Goal: Transaction & Acquisition: Subscribe to service/newsletter

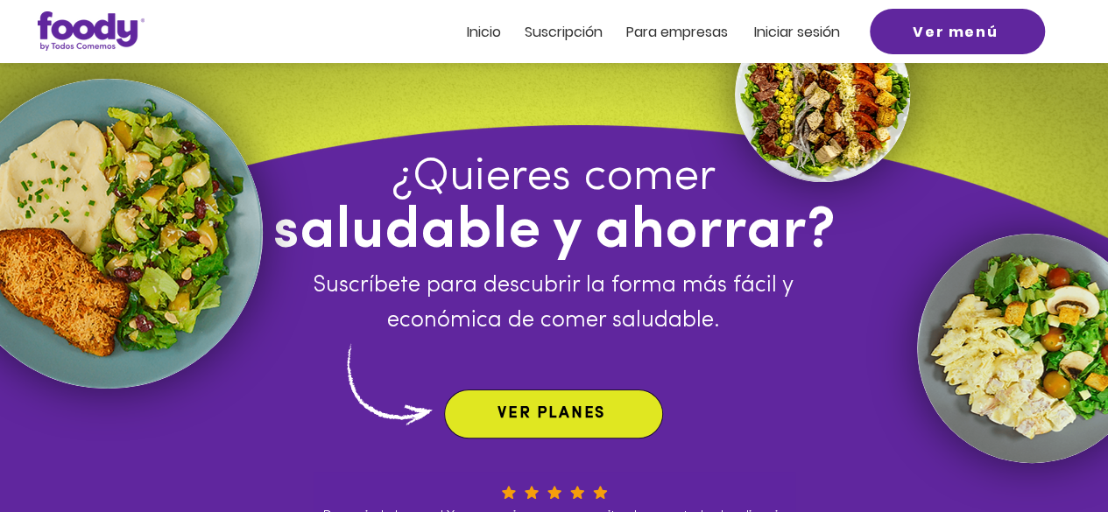
click at [495, 400] on span "VER PLANES" at bounding box center [554, 414] width 212 height 42
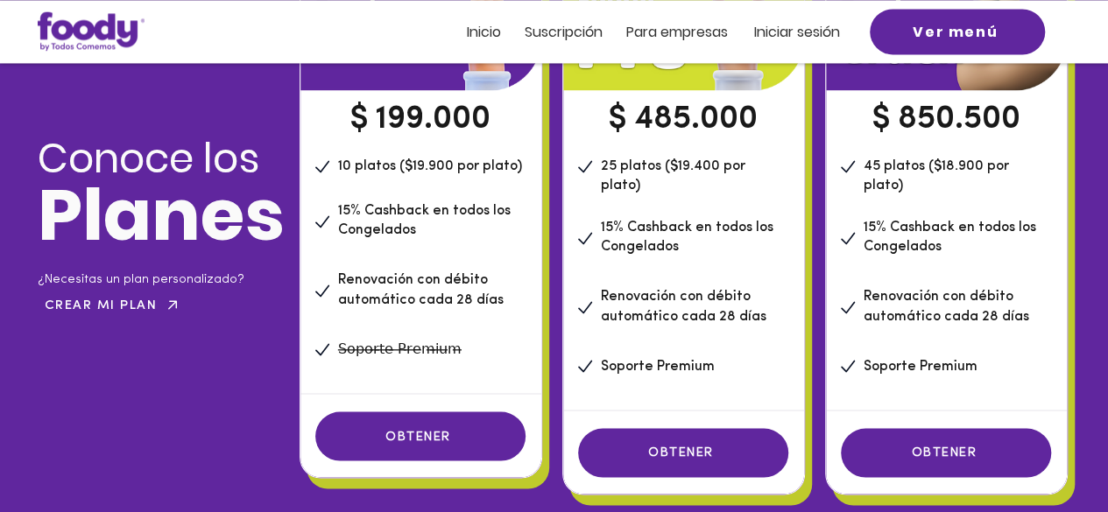
scroll to position [1364, 0]
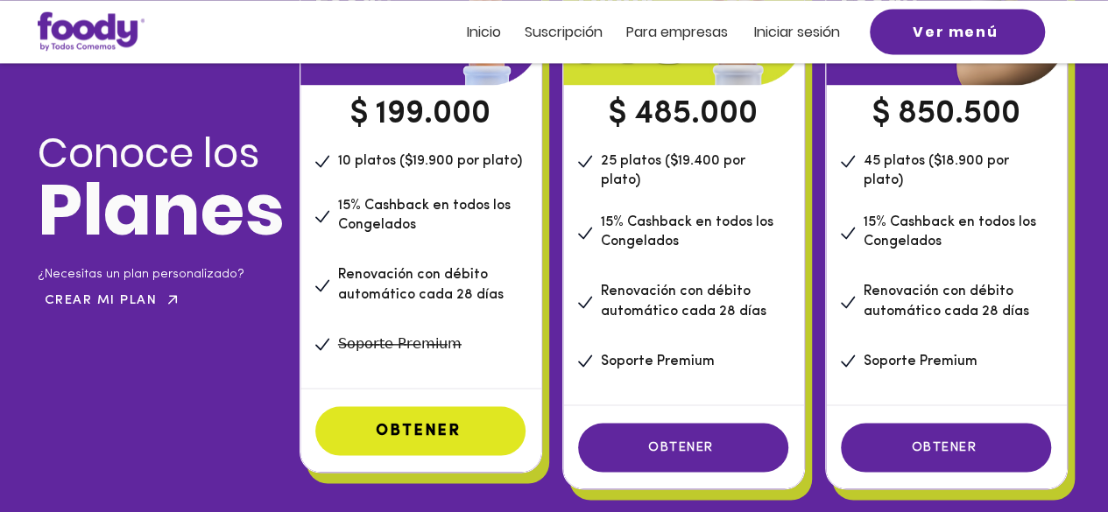
click at [427, 427] on span "OBTENER" at bounding box center [418, 431] width 85 height 16
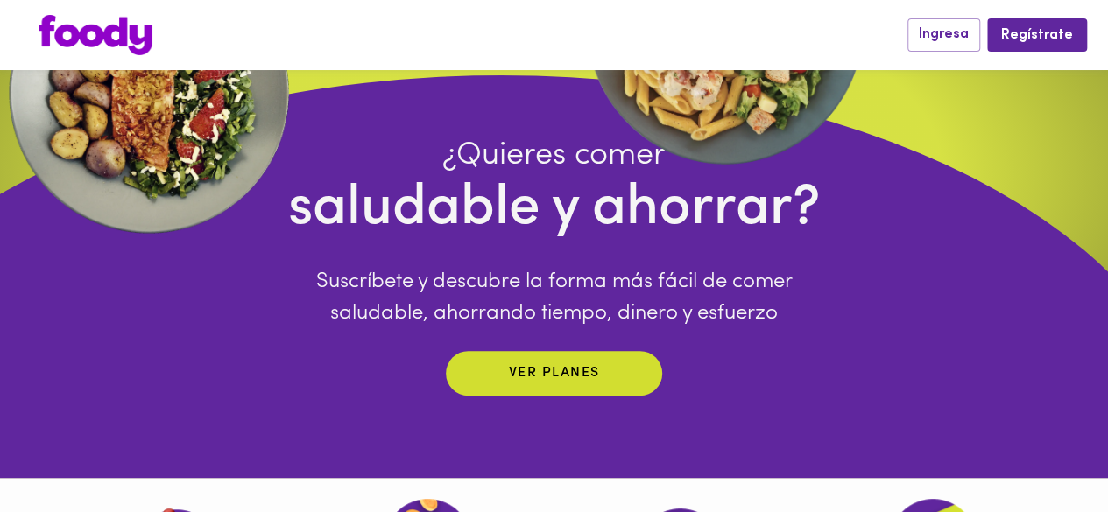
scroll to position [136, 0]
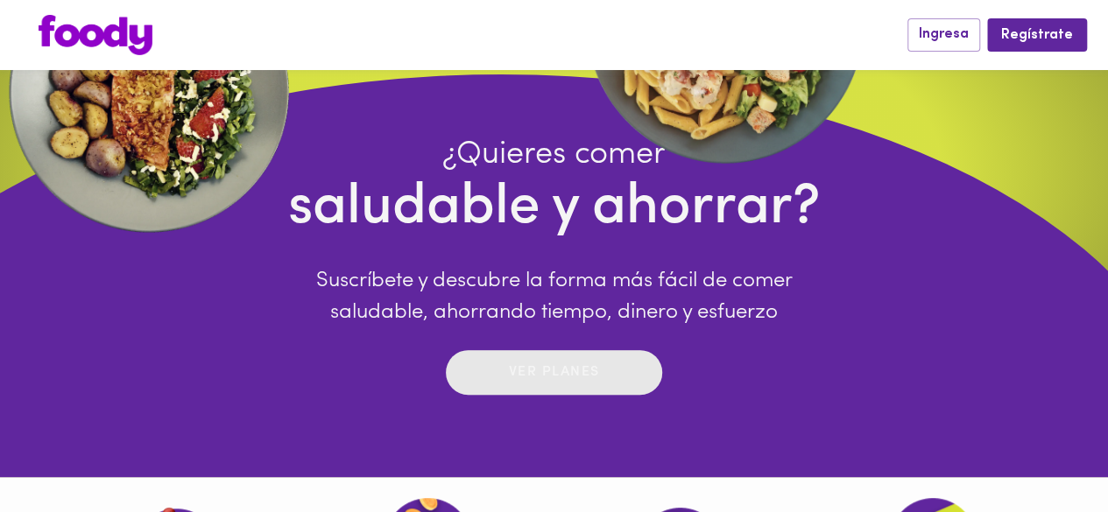
click at [567, 382] on p "Ver planes" at bounding box center [554, 373] width 91 height 20
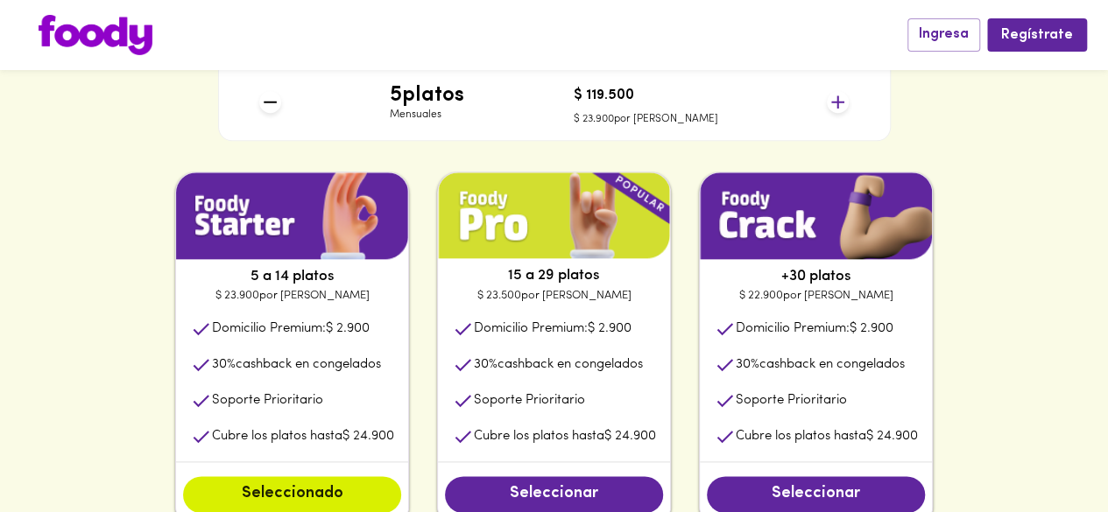
scroll to position [871, 0]
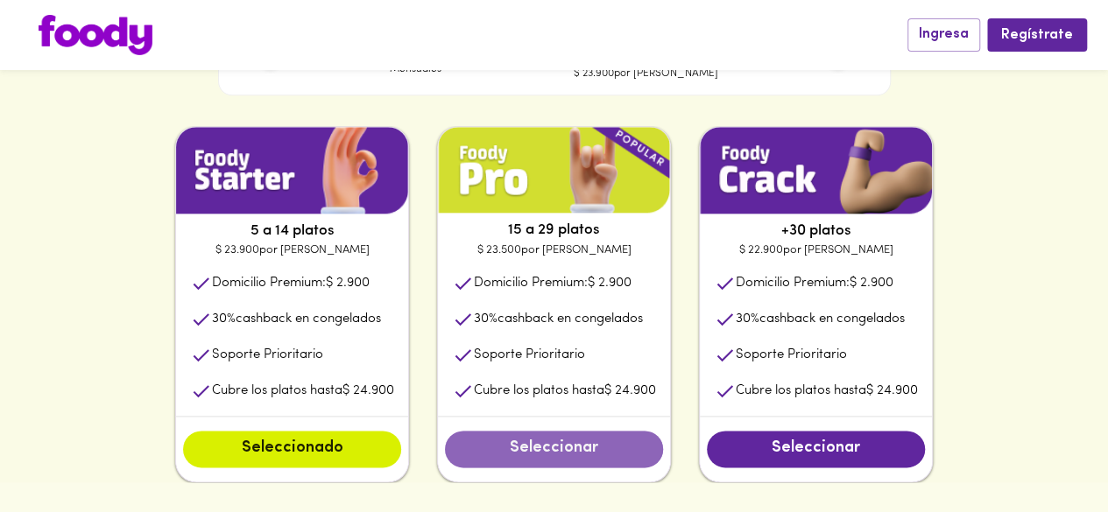
click at [534, 432] on button "Seleccionar" at bounding box center [554, 449] width 218 height 37
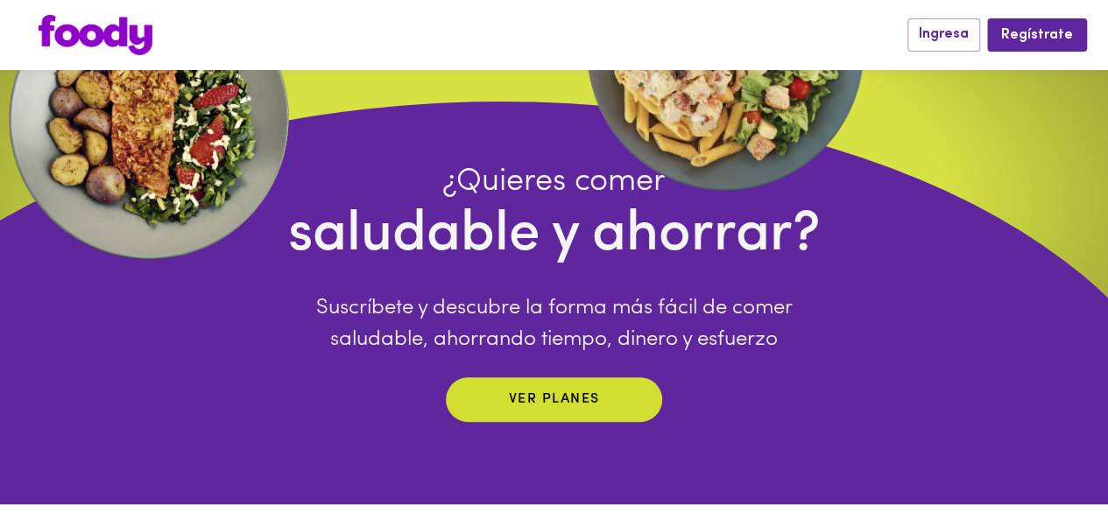
scroll to position [111, 0]
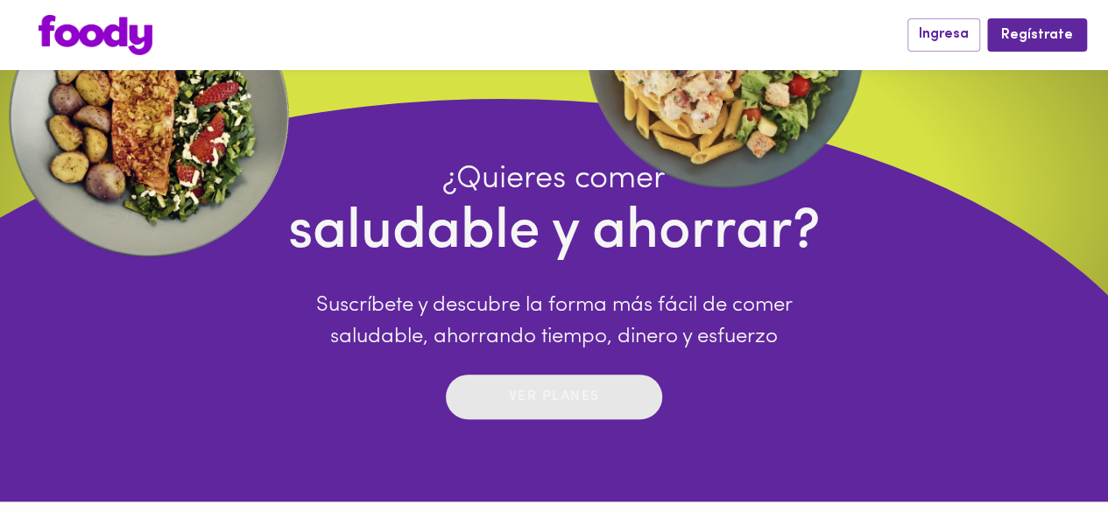
click at [571, 407] on p "Ver planes" at bounding box center [554, 397] width 91 height 20
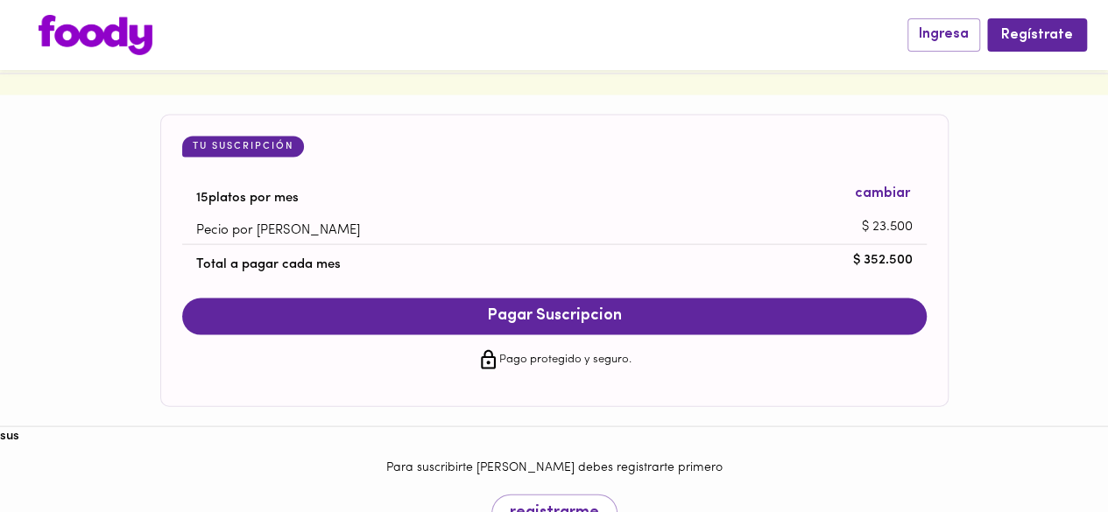
scroll to position [1768, 0]
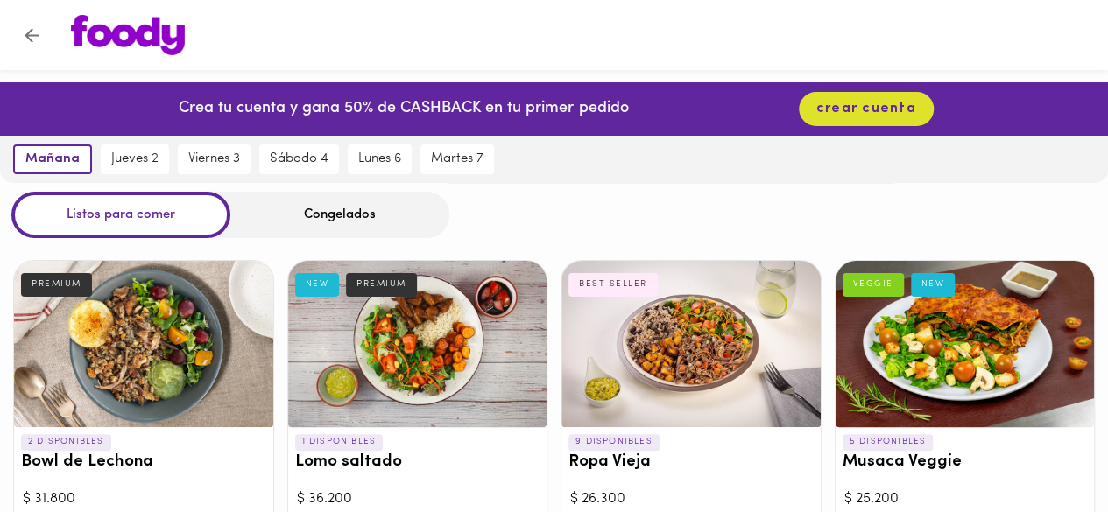
click at [316, 217] on div "Congelados" at bounding box center [339, 215] width 219 height 46
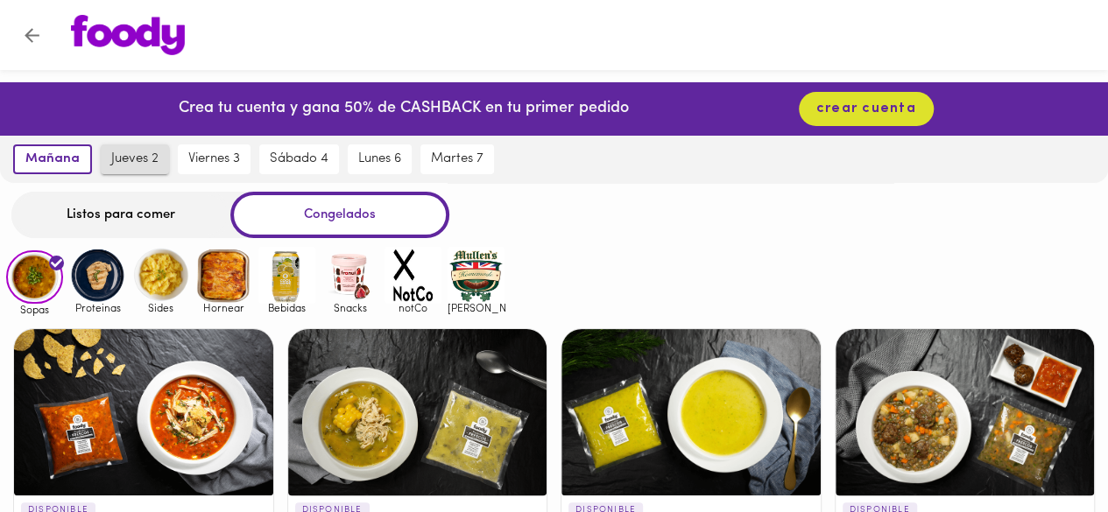
click at [147, 162] on span "jueves 2" at bounding box center [134, 160] width 47 height 16
click at [147, 162] on span "jueves 2" at bounding box center [131, 160] width 52 height 16
click at [174, 208] on div "Listos para comer" at bounding box center [120, 215] width 219 height 46
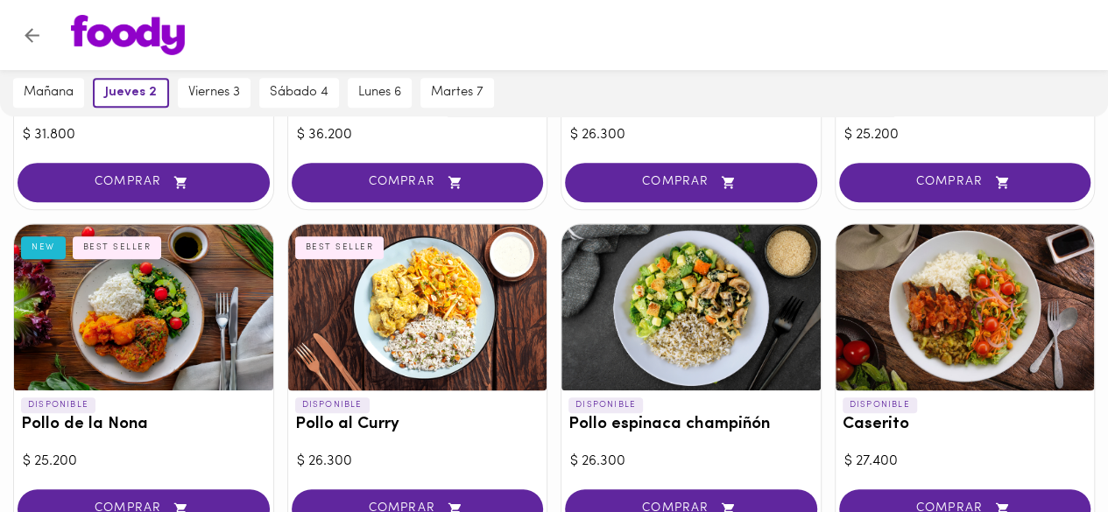
scroll to position [774, 0]
